Goal: Navigation & Orientation: Find specific page/section

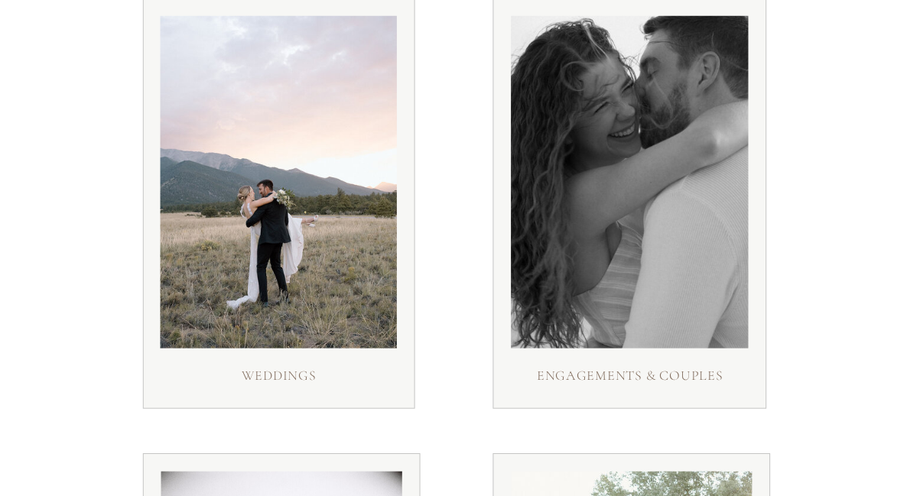
scroll to position [275, 0]
click at [316, 370] on h3 "weddings" at bounding box center [278, 379] width 125 height 28
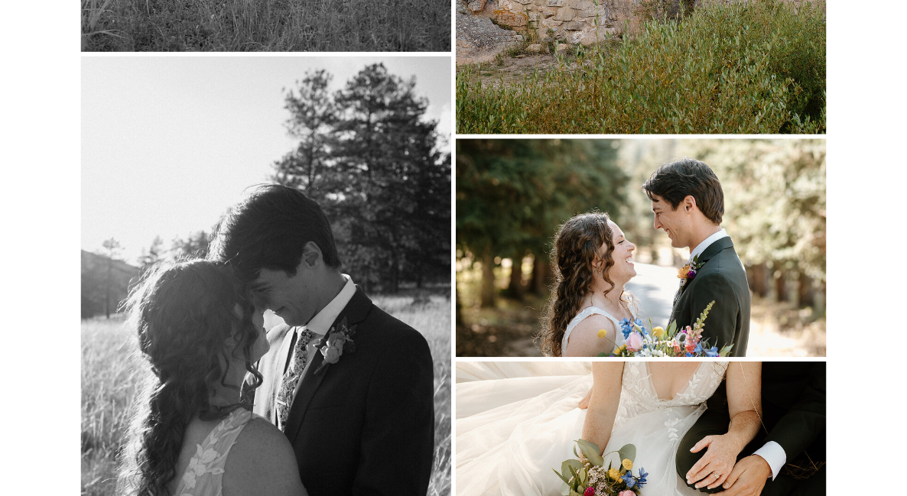
scroll to position [12521, 0]
